Goal: Task Accomplishment & Management: Manage account settings

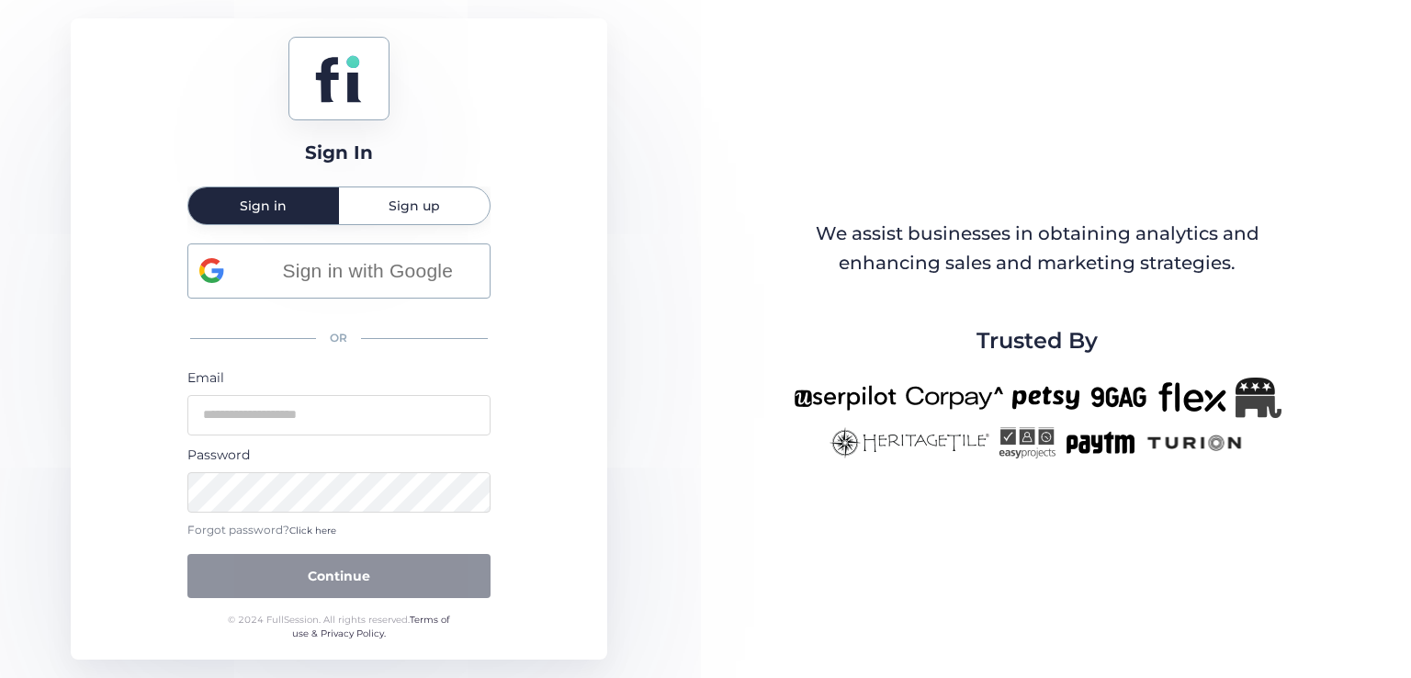
click at [754, 211] on div "Sign In Sign in Sign up Sign in with Google OR Email Password Forgot password? …" at bounding box center [705, 339] width 1411 height 678
click at [267, 406] on input "email" at bounding box center [338, 415] width 303 height 40
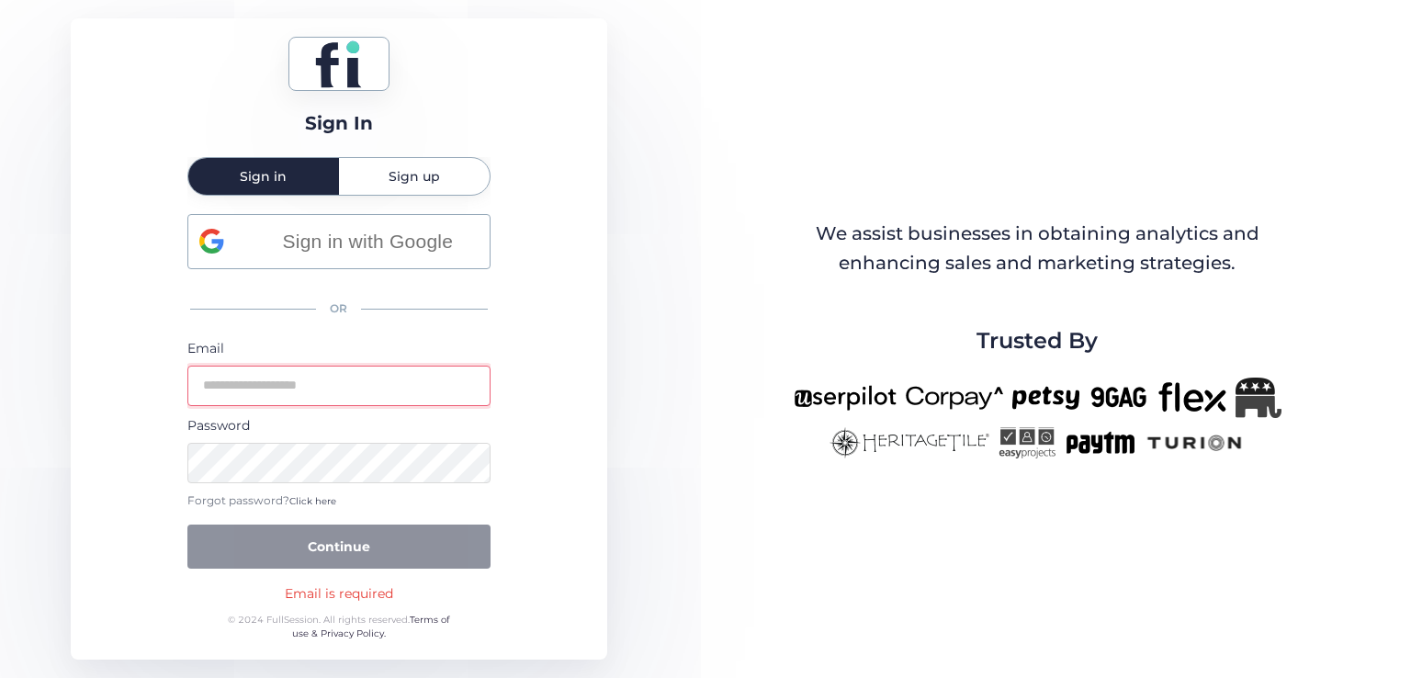
type input "**********"
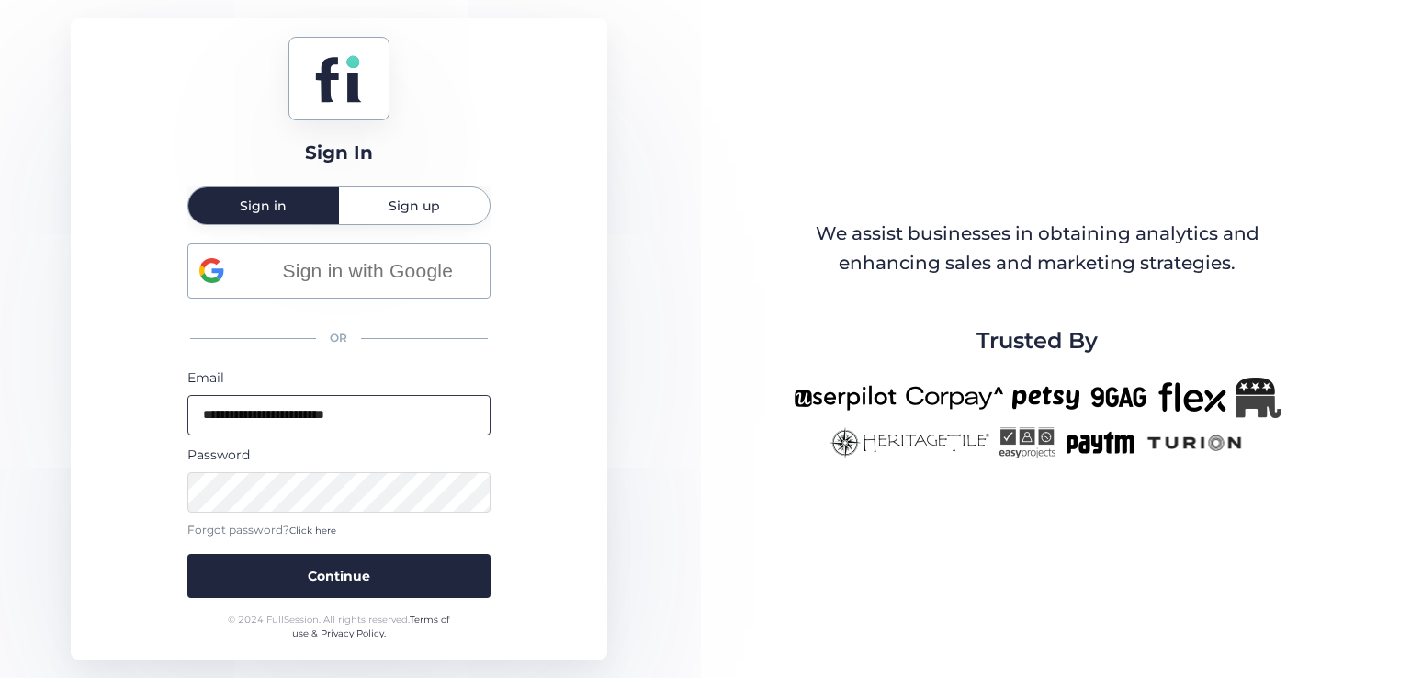
click at [187, 554] on button "Continue" at bounding box center [338, 576] width 303 height 44
